Goal: Find specific page/section: Find specific page/section

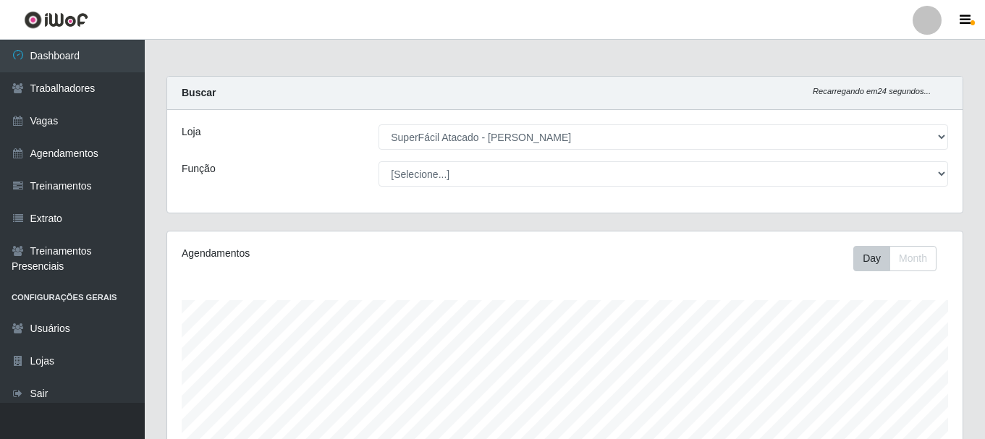
select select "399"
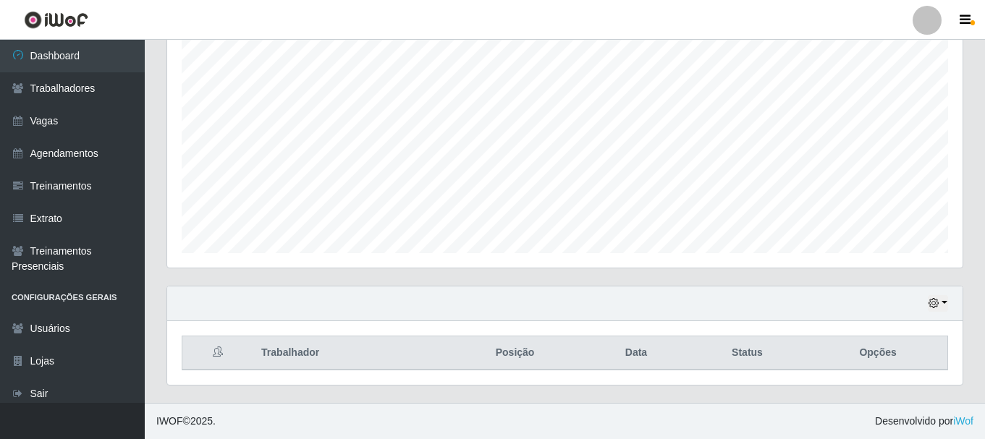
scroll to position [300, 795]
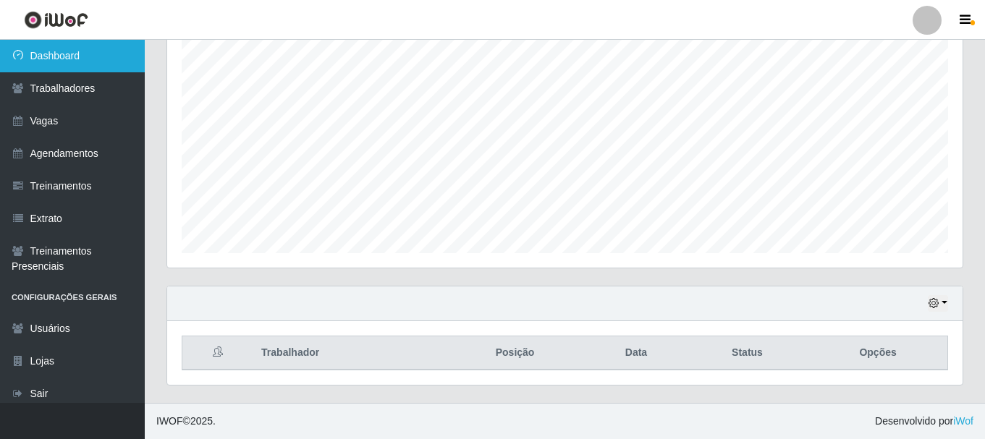
click at [86, 60] on link "Dashboard" at bounding box center [72, 56] width 145 height 33
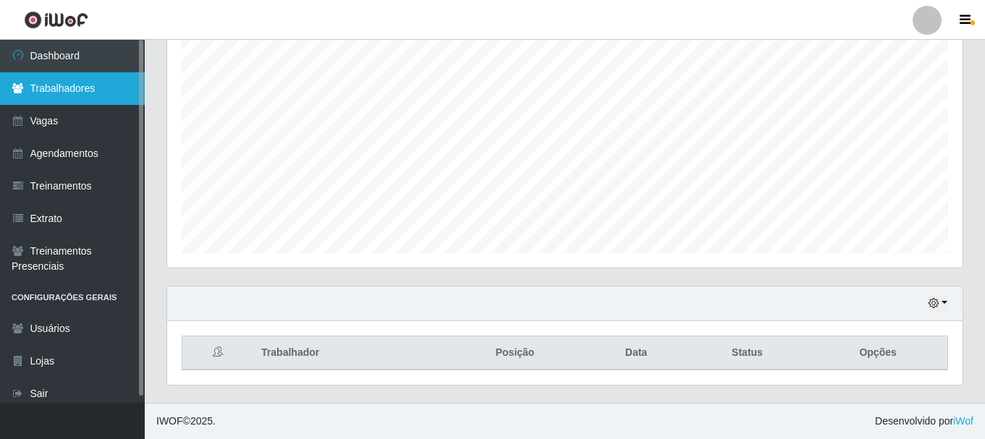
click at [111, 88] on link "Trabalhadores" at bounding box center [72, 88] width 145 height 33
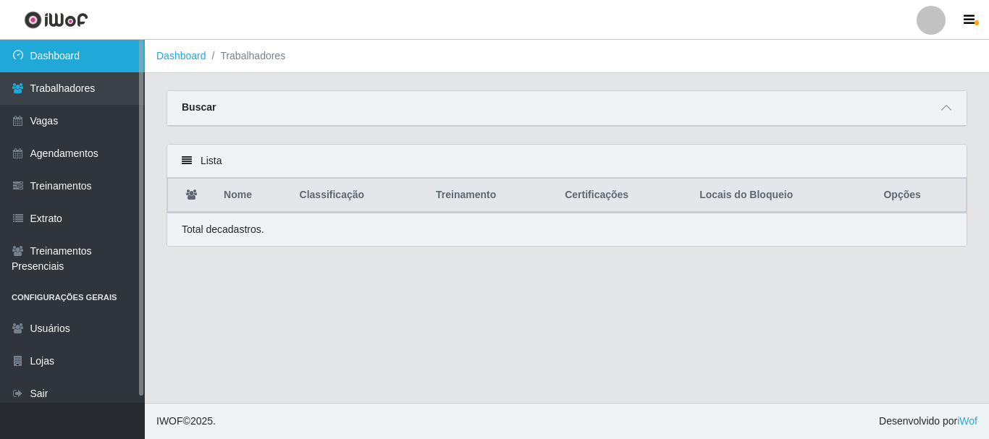
click at [98, 61] on link "Dashboard" at bounding box center [72, 56] width 145 height 33
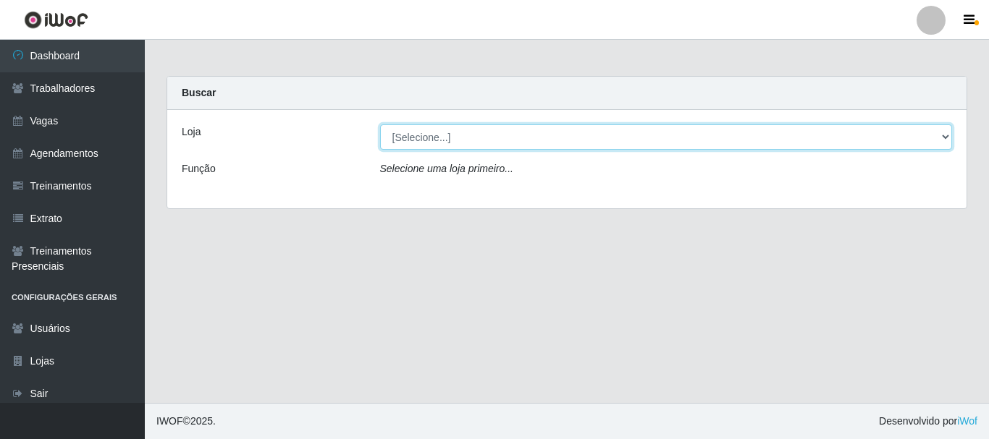
click at [413, 148] on select "[Selecione...] SuperFácil Atacado - [PERSON_NAME]" at bounding box center [666, 136] width 572 height 25
select select "399"
click at [380, 124] on select "[Selecione...] SuperFácil Atacado - [PERSON_NAME]" at bounding box center [666, 136] width 572 height 25
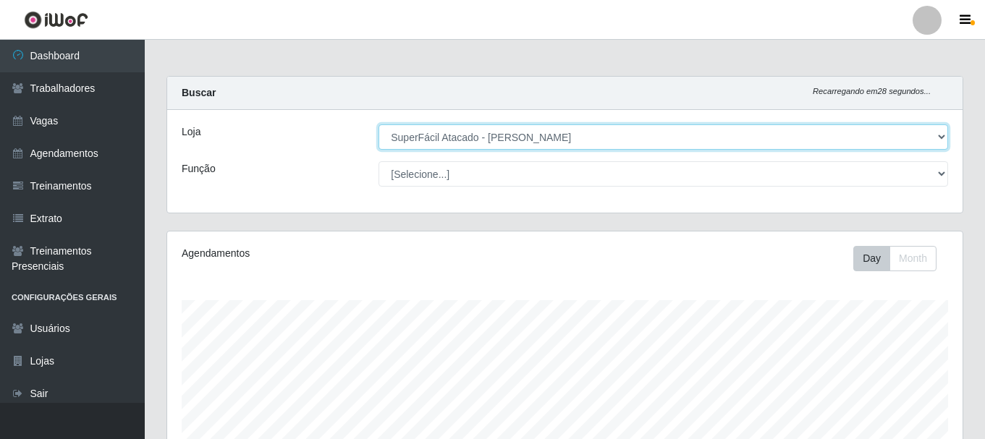
scroll to position [264, 0]
